Goal: Information Seeking & Learning: Learn about a topic

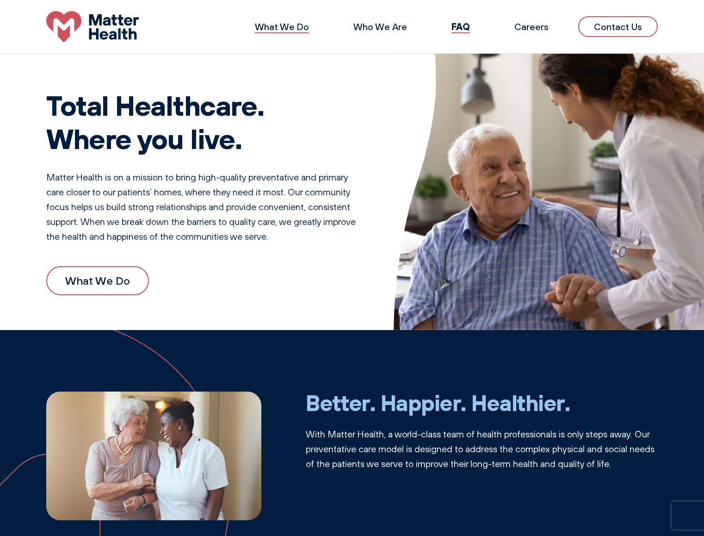
click at [290, 29] on link "What We Do" at bounding box center [282, 27] width 54 height 12
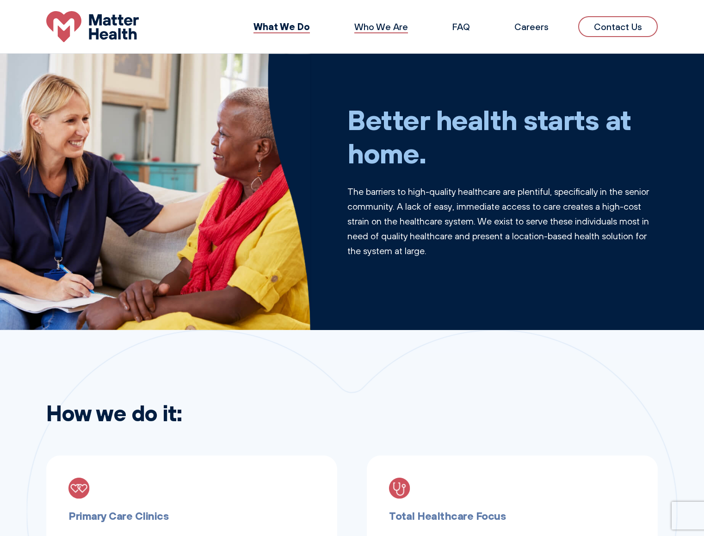
click at [373, 28] on link "Who We Are" at bounding box center [381, 27] width 54 height 12
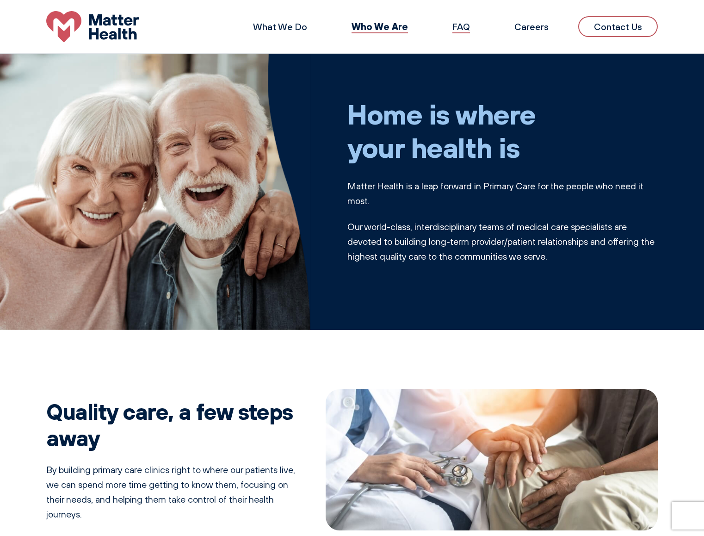
click at [470, 30] on link "FAQ" at bounding box center [461, 27] width 18 height 12
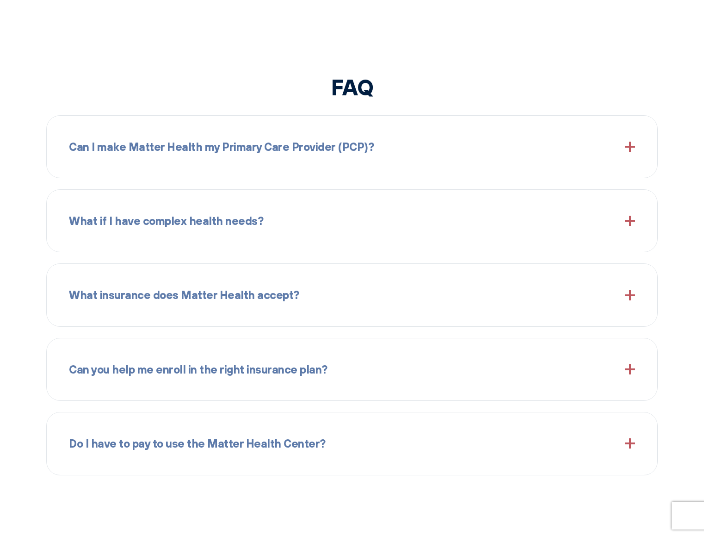
scroll to position [977, 0]
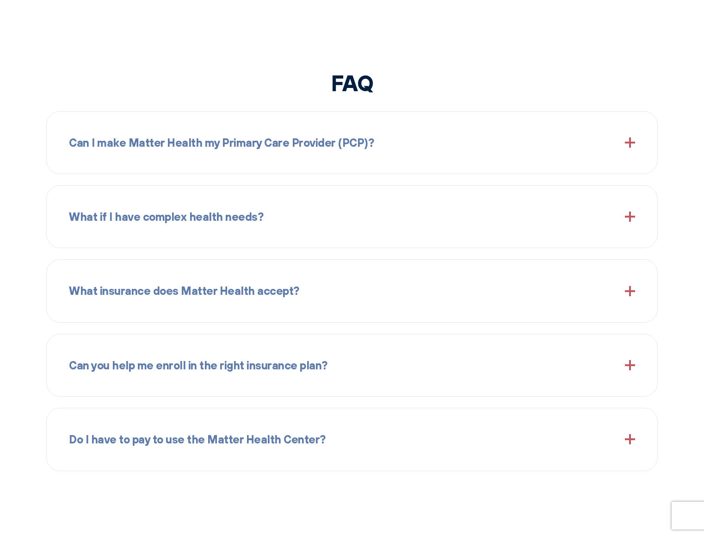
click at [443, 149] on div "Can I make Matter Health my Primary Care Provider (PCP)?" at bounding box center [352, 143] width 566 height 40
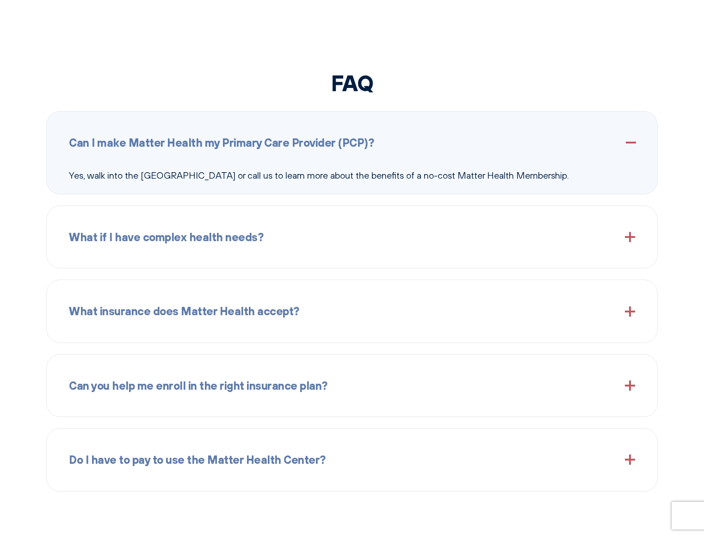
click at [443, 149] on div "Can I make Matter Health my Primary Care Provider (PCP)?" at bounding box center [352, 143] width 566 height 40
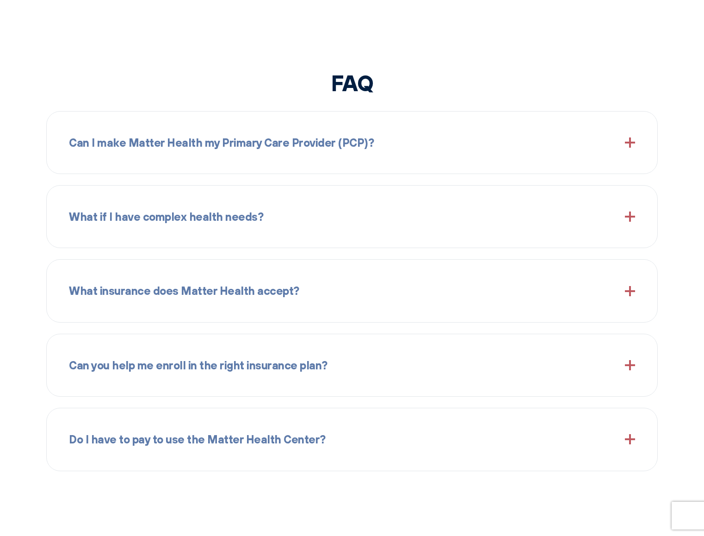
click at [421, 294] on div "What insurance does Matter Health accept?" at bounding box center [352, 291] width 566 height 40
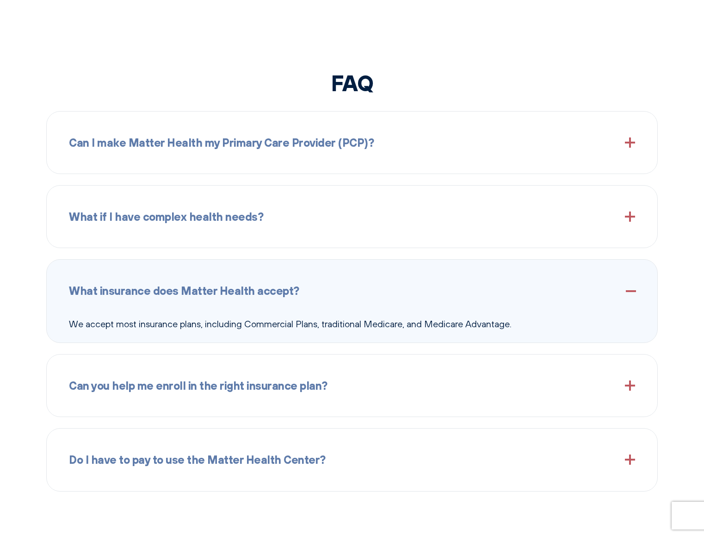
click at [421, 294] on div "What insurance does Matter Health accept?" at bounding box center [352, 291] width 566 height 40
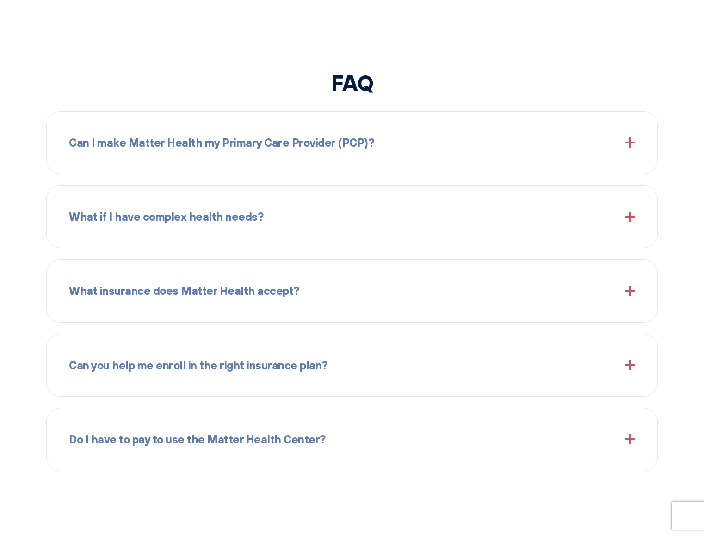
click at [408, 374] on div "Can you help me enroll in the right insurance plan?" at bounding box center [352, 365] width 566 height 40
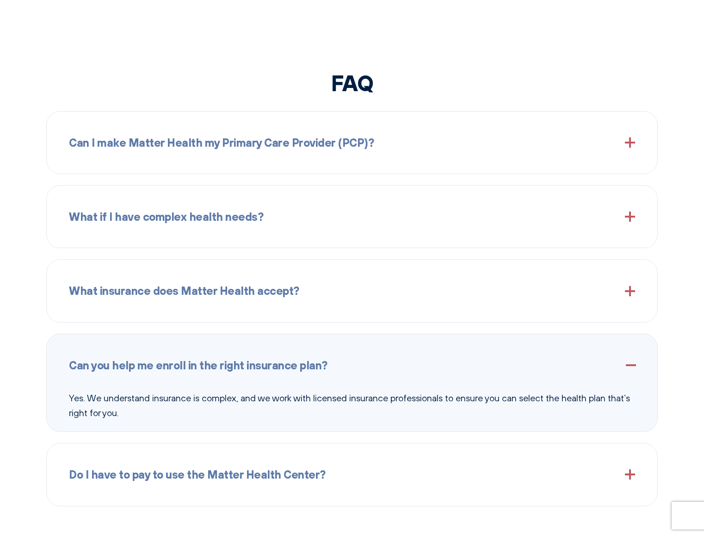
click at [408, 374] on div "Can you help me enroll in the right insurance plan?" at bounding box center [352, 365] width 566 height 40
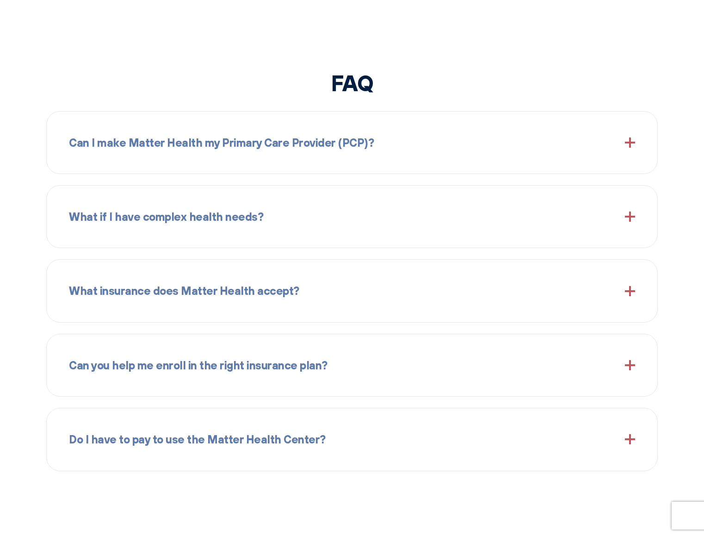
click at [394, 442] on div "Do I have to pay to use the Matter Health Center?" at bounding box center [352, 439] width 566 height 40
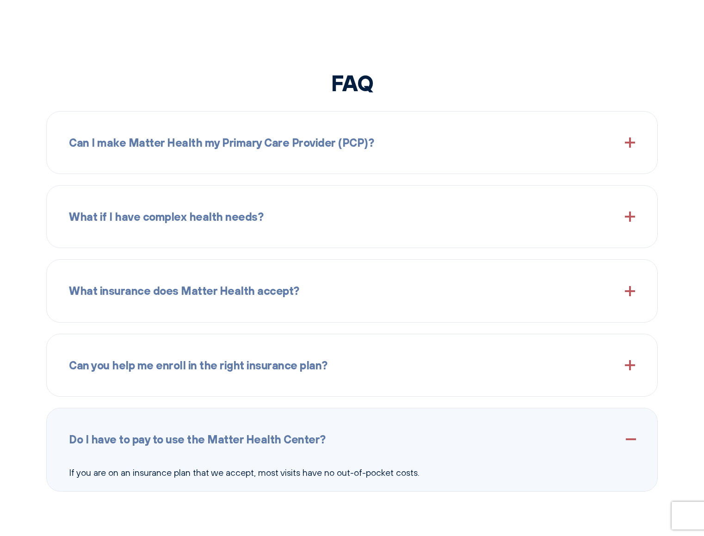
click at [394, 442] on div "Do I have to pay to use the Matter Health Center?" at bounding box center [352, 439] width 566 height 40
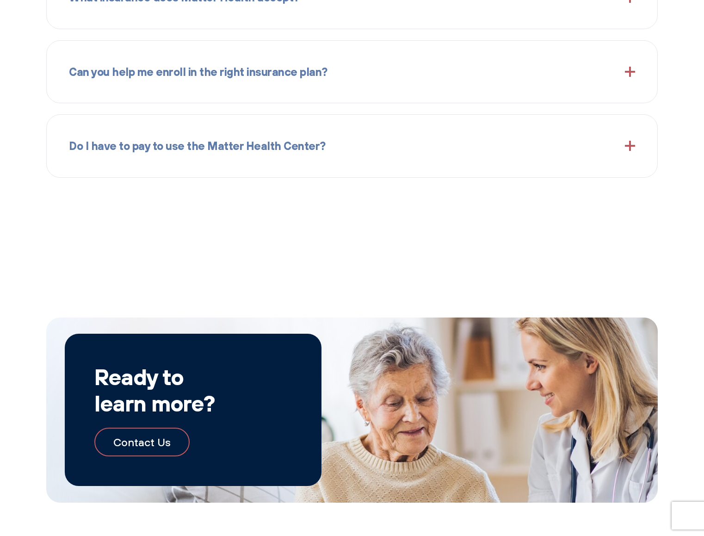
scroll to position [1485, 0]
